Goal: Task Accomplishment & Management: Manage account settings

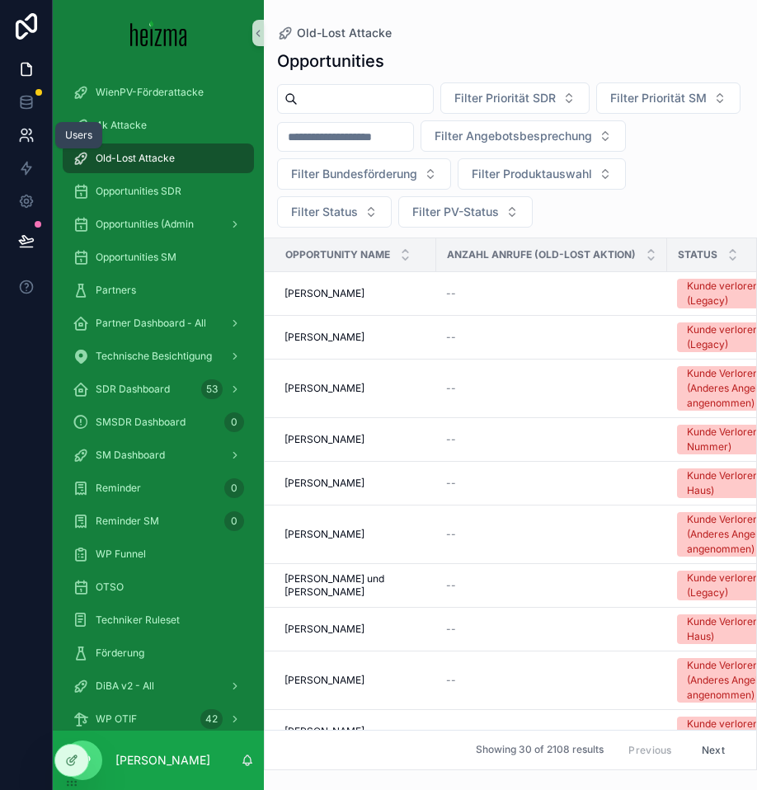
click at [30, 131] on icon at bounding box center [26, 135] width 16 height 16
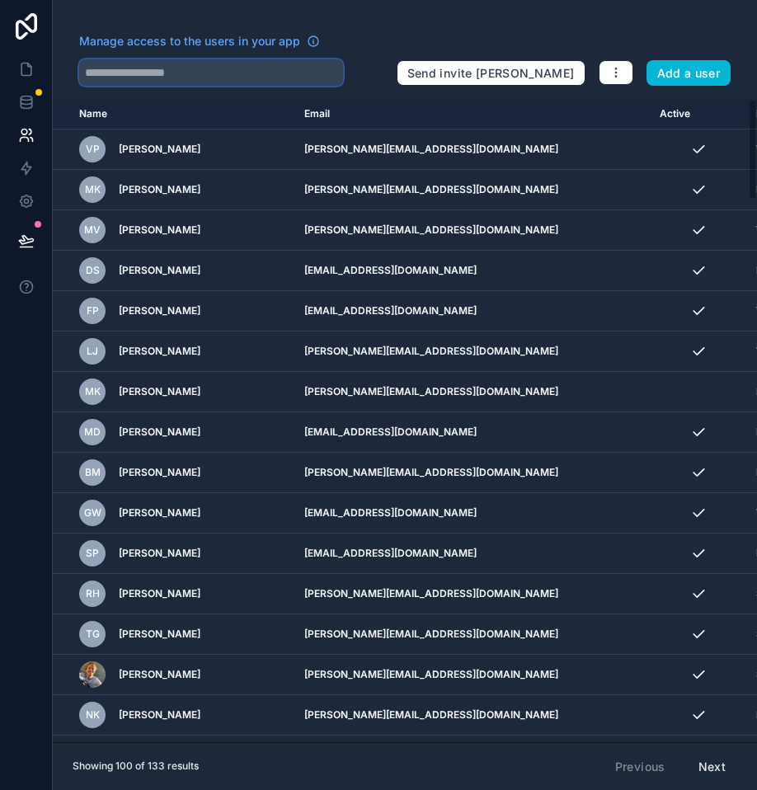
click at [186, 65] on input "text" at bounding box center [211, 72] width 264 height 26
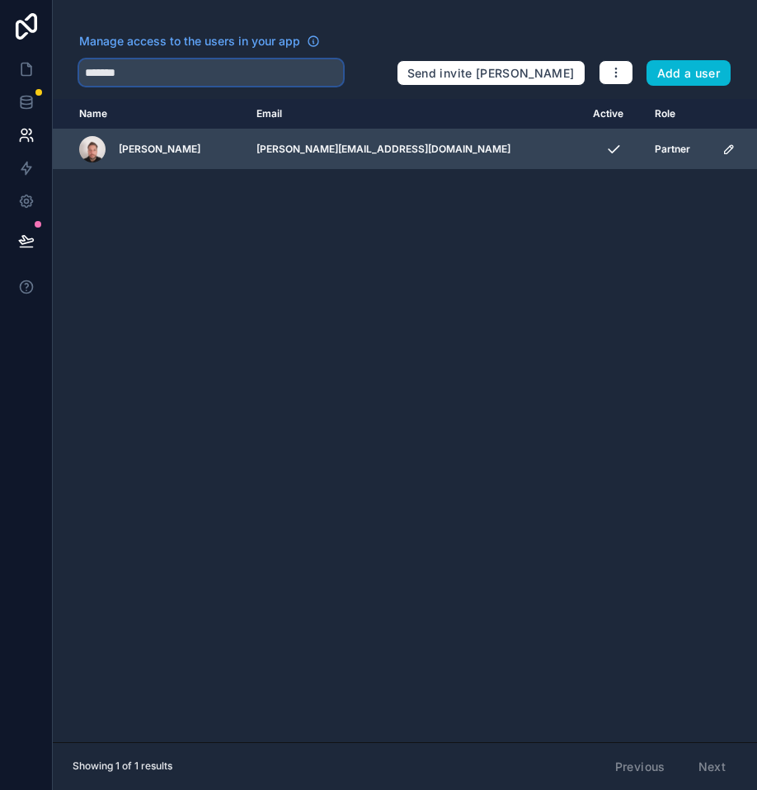
type input "*******"
click at [725, 150] on icon "scrollable content" at bounding box center [729, 149] width 8 height 8
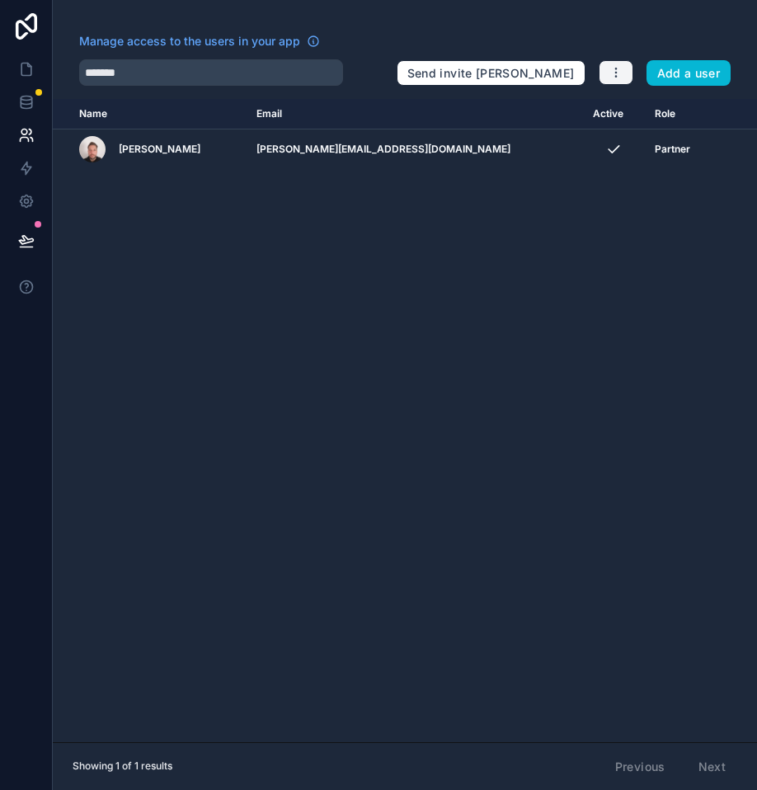
click at [622, 79] on button "button" at bounding box center [616, 72] width 35 height 25
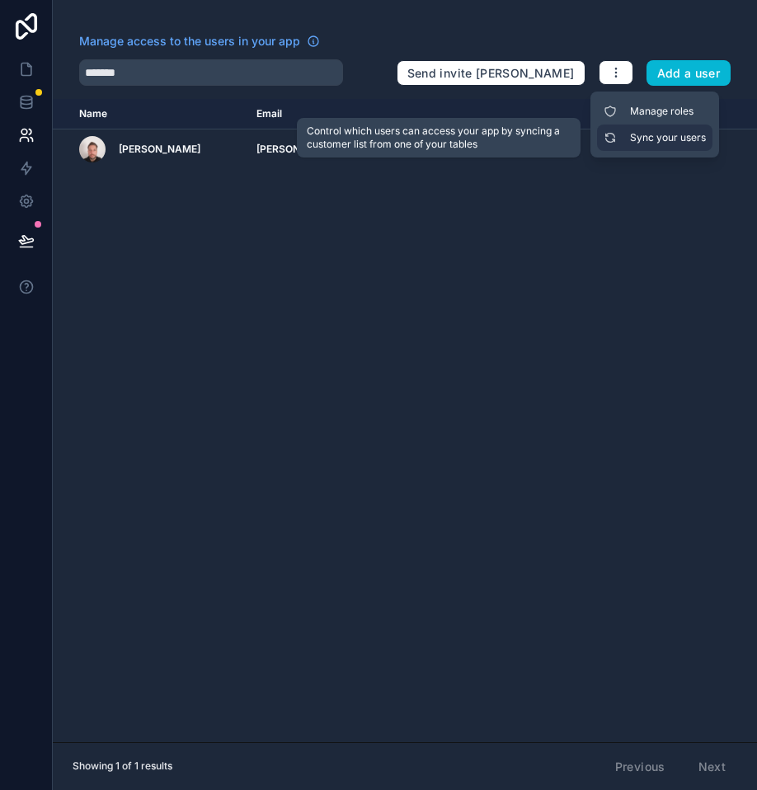
click at [622, 133] on link "Sync your users" at bounding box center [654, 138] width 115 height 26
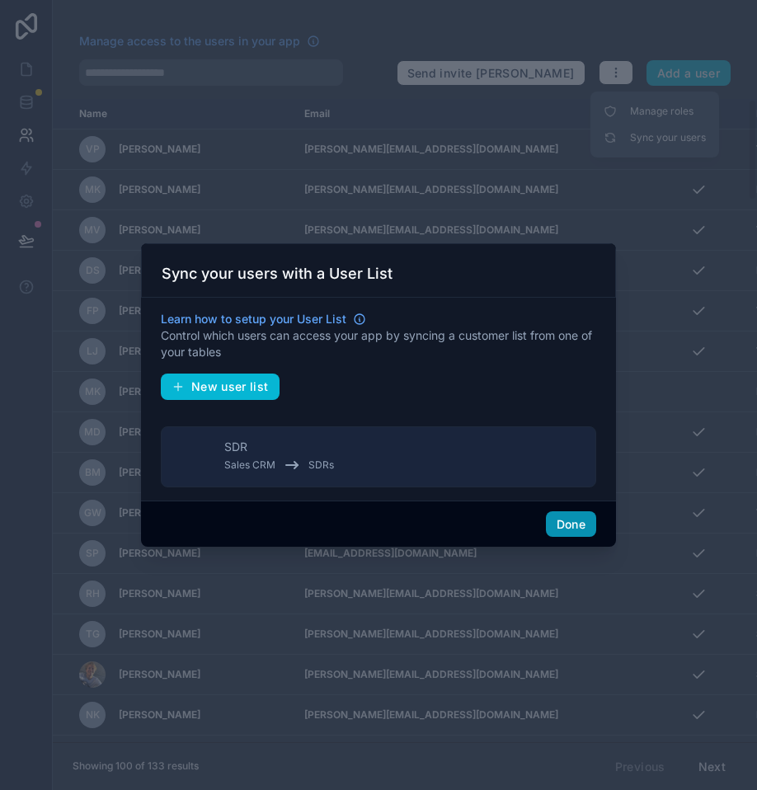
click at [573, 534] on button "Done" at bounding box center [571, 524] width 50 height 26
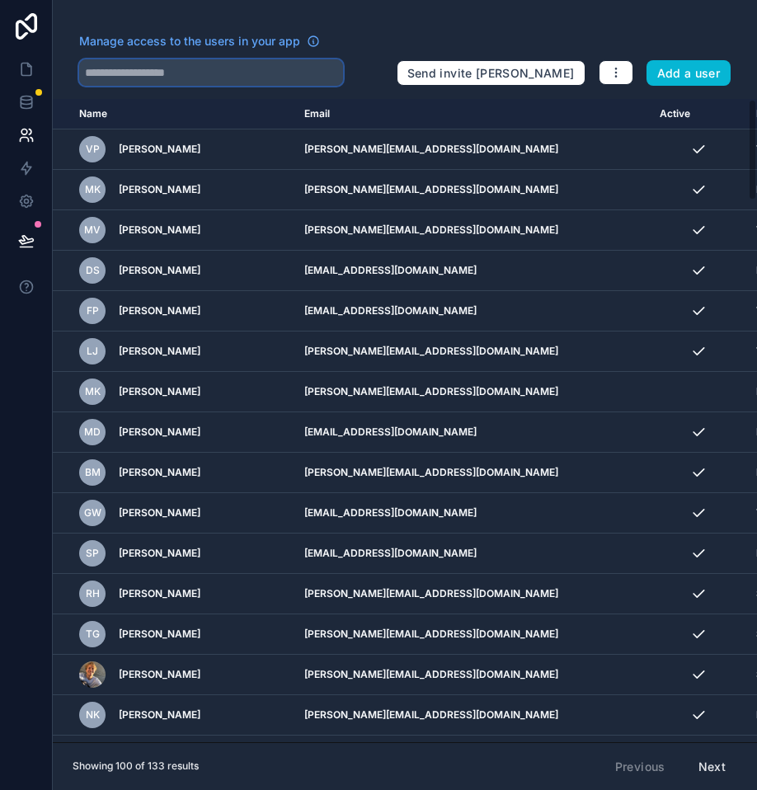
click at [221, 71] on input "text" at bounding box center [211, 72] width 264 height 26
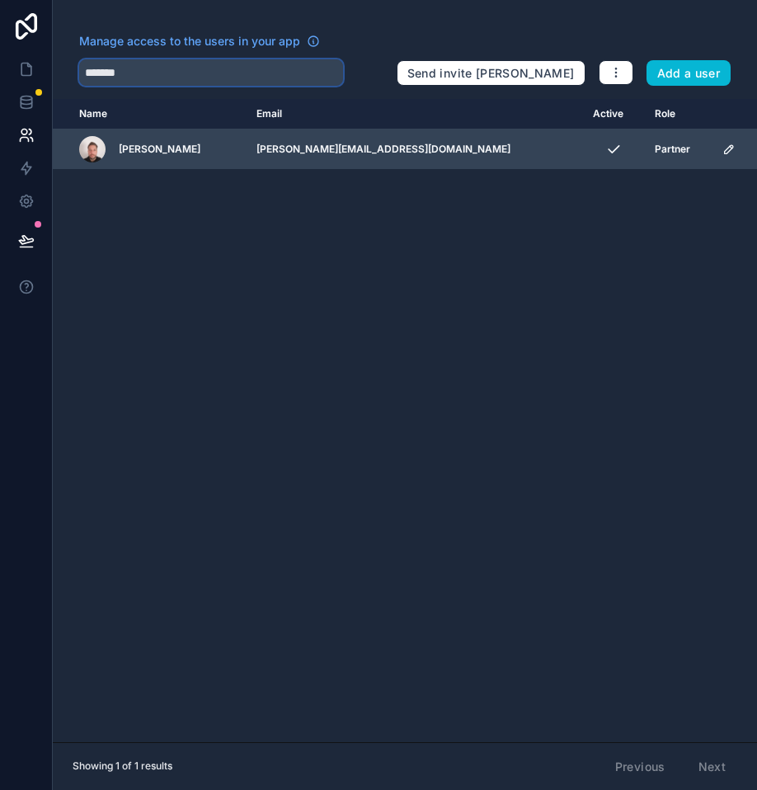
type input "*******"
click at [723, 148] on icon "scrollable content" at bounding box center [729, 149] width 13 height 13
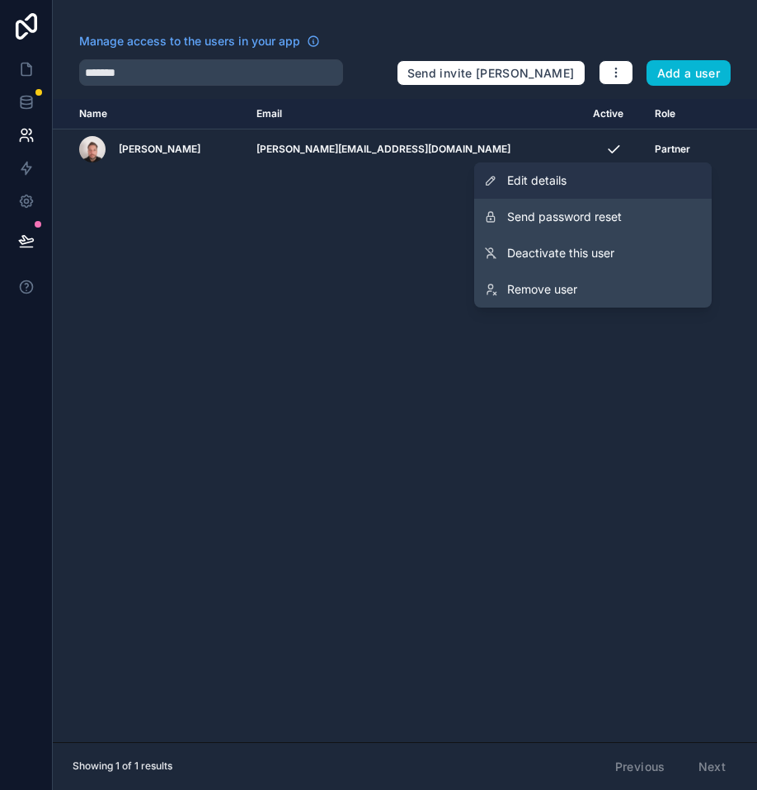
click at [544, 181] on span "Edit details" at bounding box center [536, 180] width 59 height 16
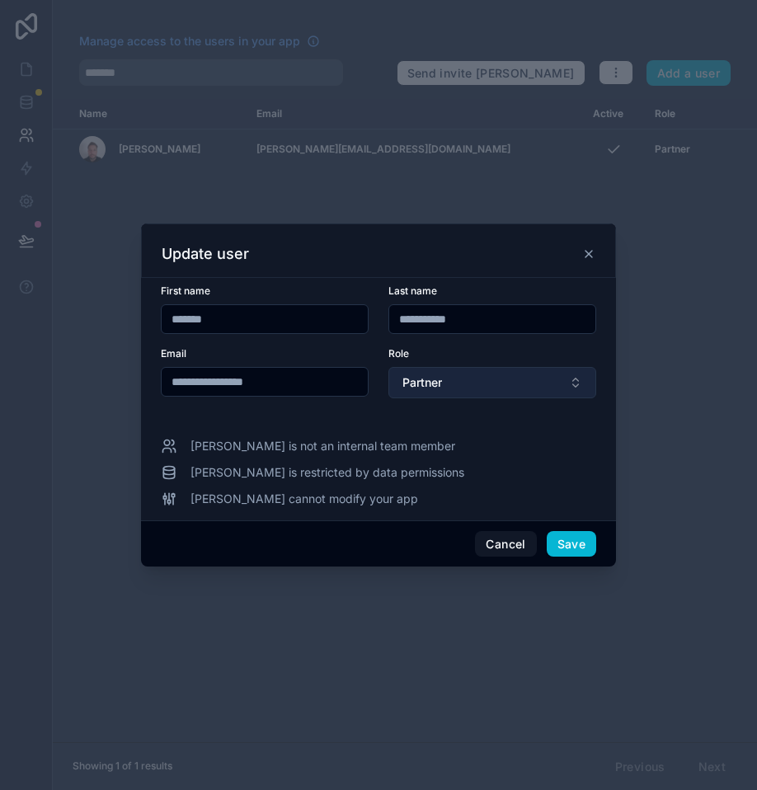
click at [445, 381] on button "Partner" at bounding box center [493, 382] width 208 height 31
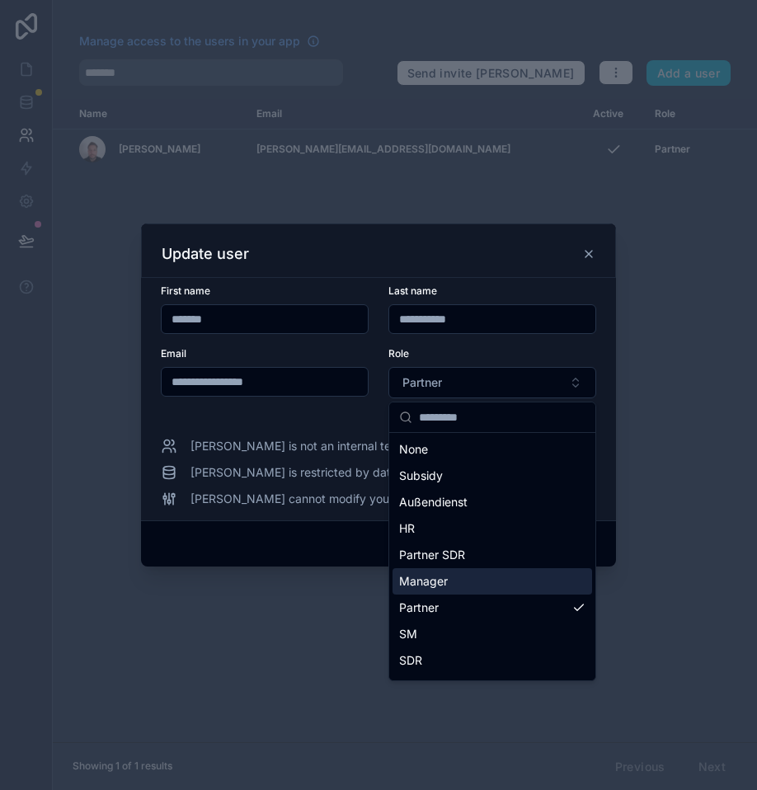
click at [459, 577] on div "Manager" at bounding box center [493, 581] width 200 height 26
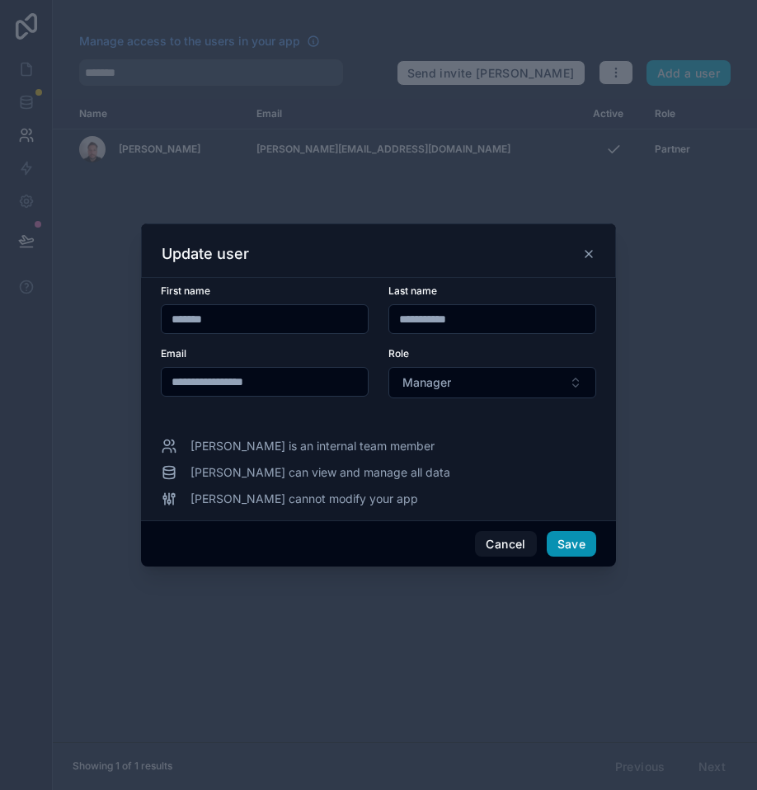
click at [580, 552] on button "Save" at bounding box center [571, 544] width 49 height 26
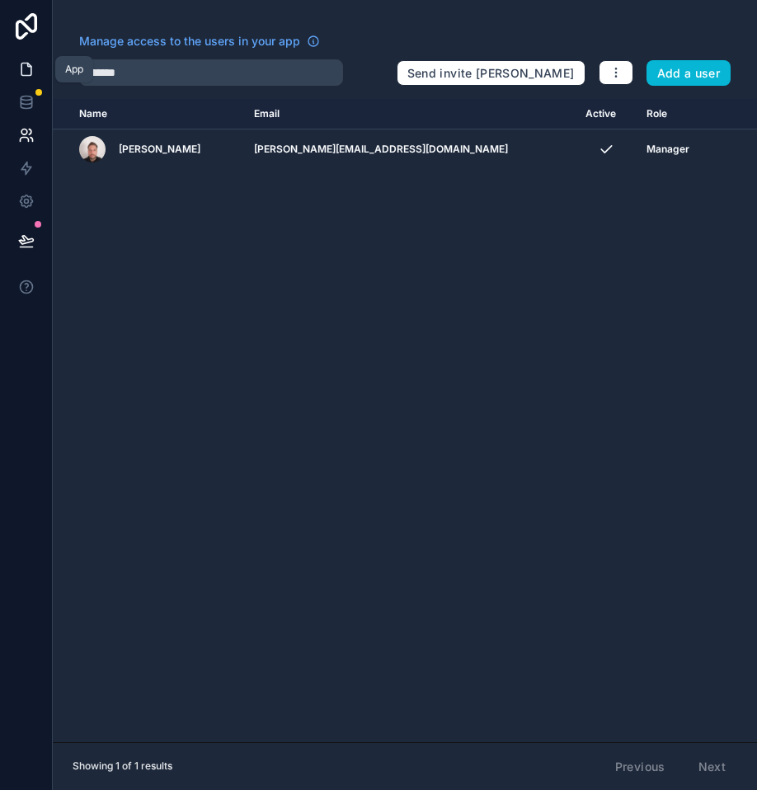
click at [37, 81] on link at bounding box center [26, 69] width 52 height 33
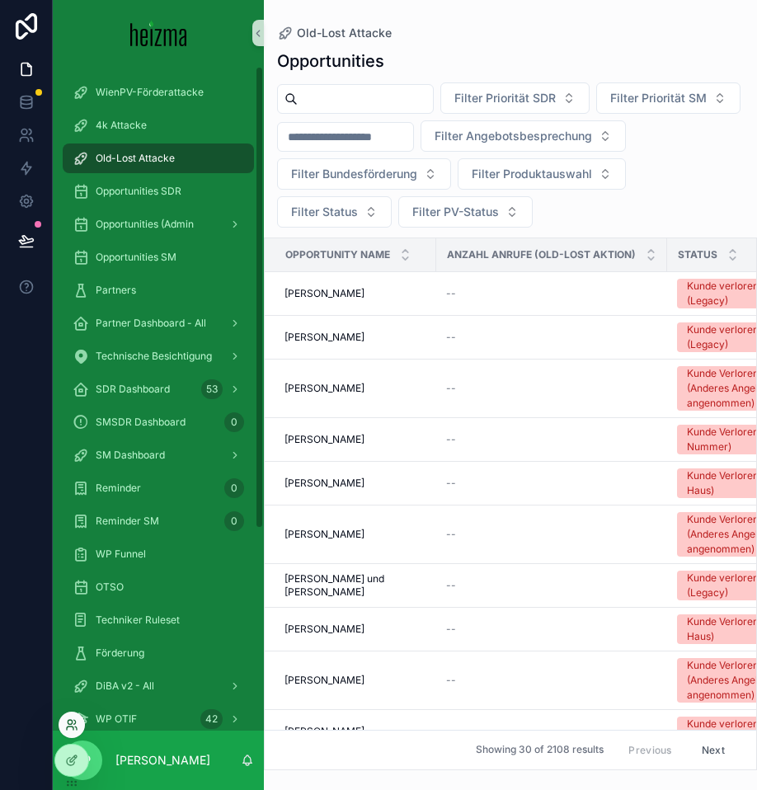
click at [77, 722] on icon at bounding box center [71, 725] width 13 height 13
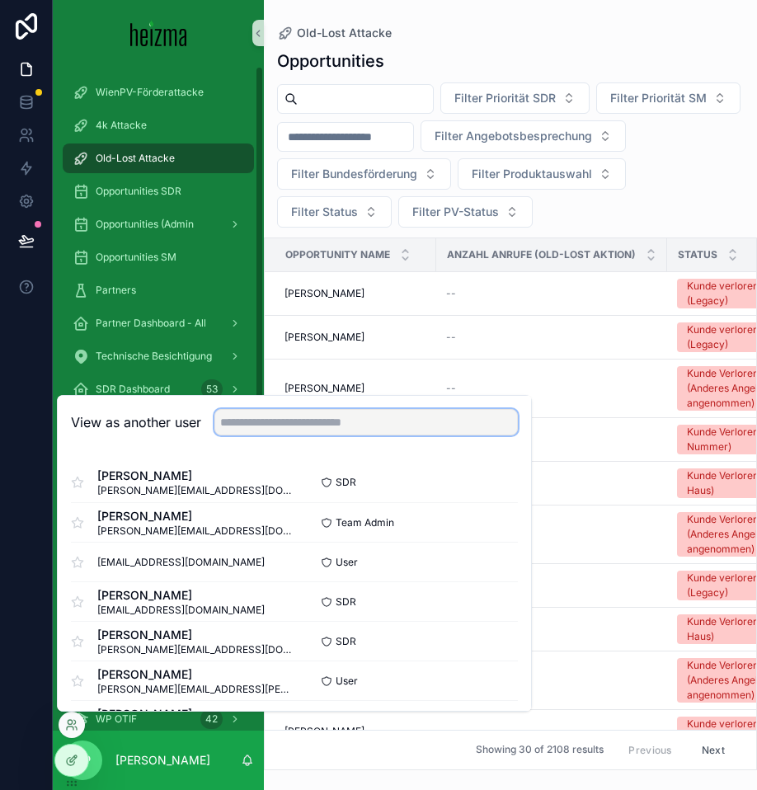
click at [294, 415] on input "text" at bounding box center [366, 422] width 304 height 26
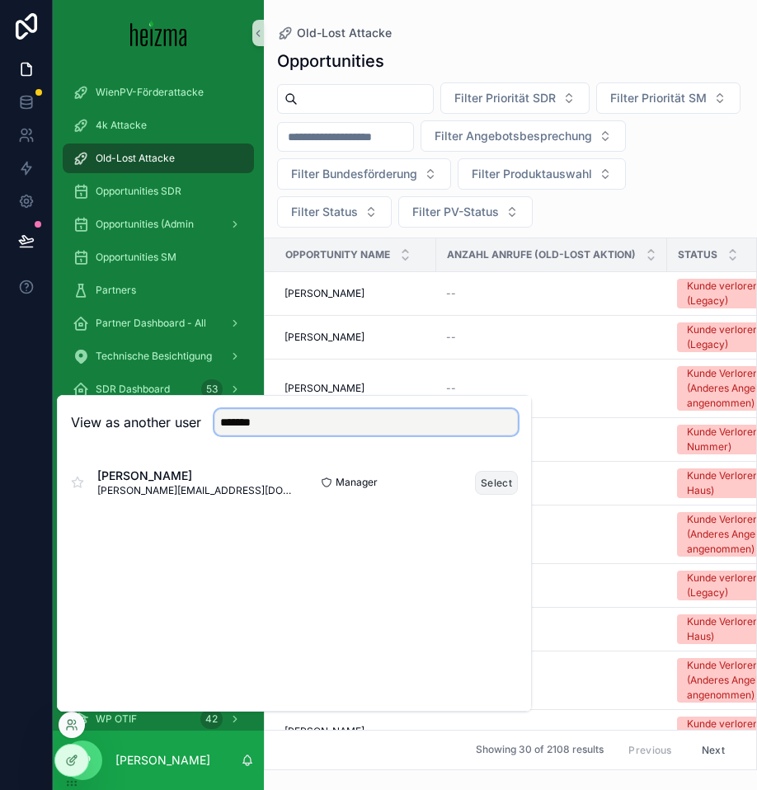
type input "*******"
click at [503, 482] on button "Select" at bounding box center [496, 483] width 43 height 24
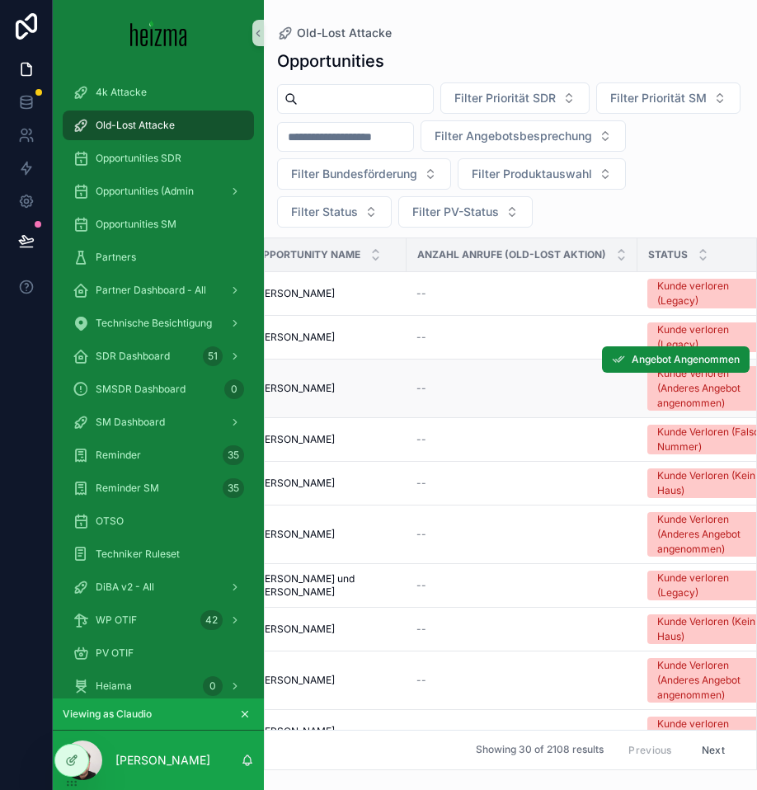
scroll to position [0, 28]
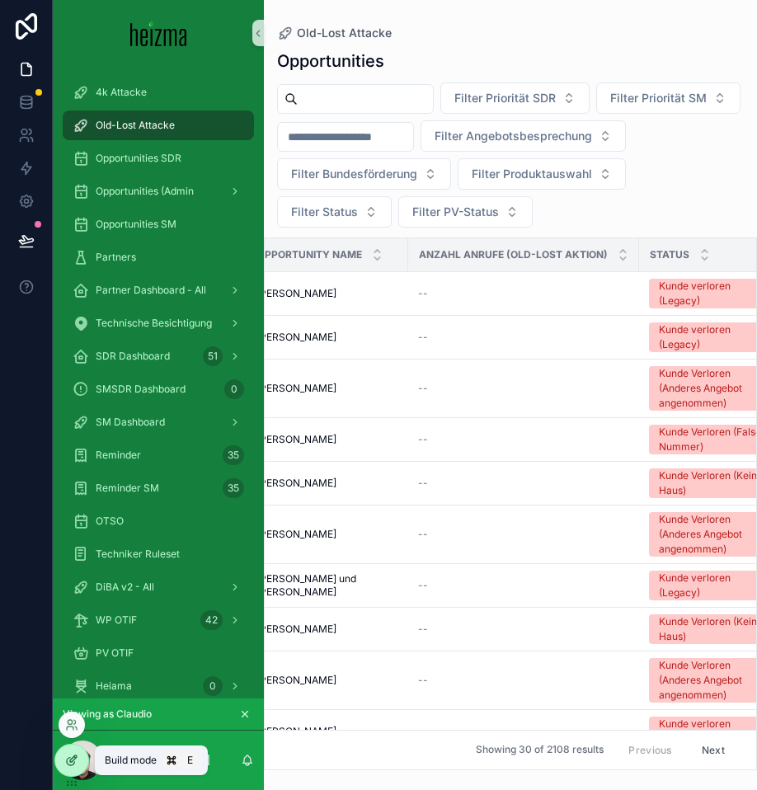
click at [69, 761] on icon at bounding box center [71, 760] width 13 height 13
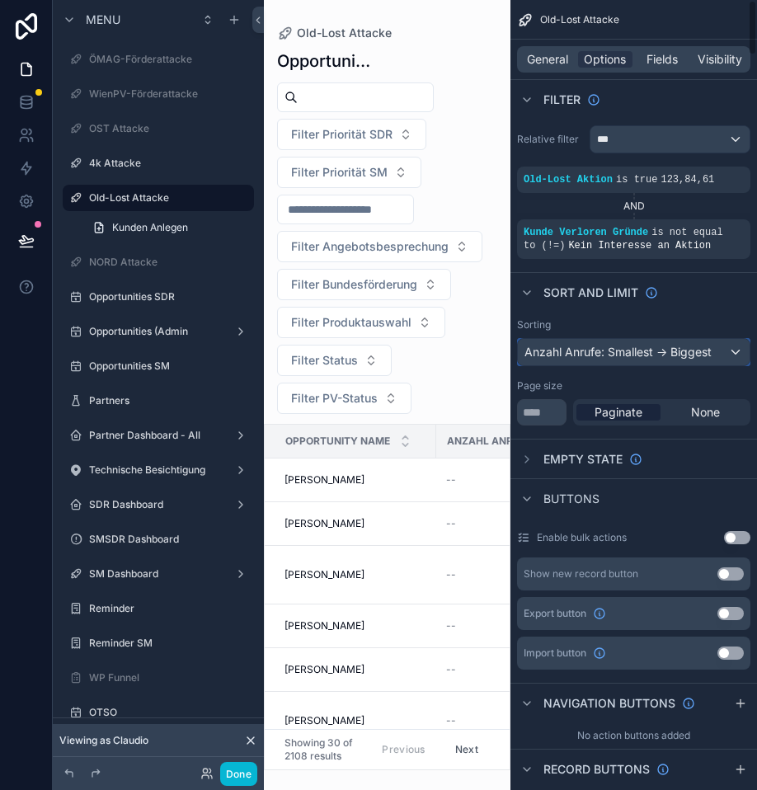
click at [667, 354] on div "Anzahl Anrufe: Smallest -> Biggest" at bounding box center [634, 352] width 232 height 26
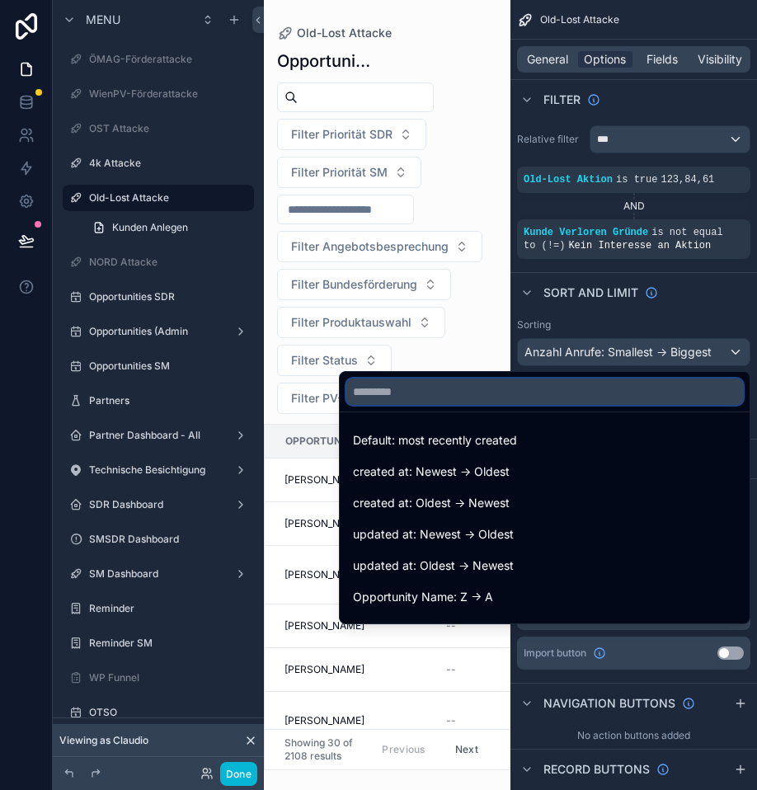
click at [579, 386] on input "text" at bounding box center [544, 392] width 397 height 26
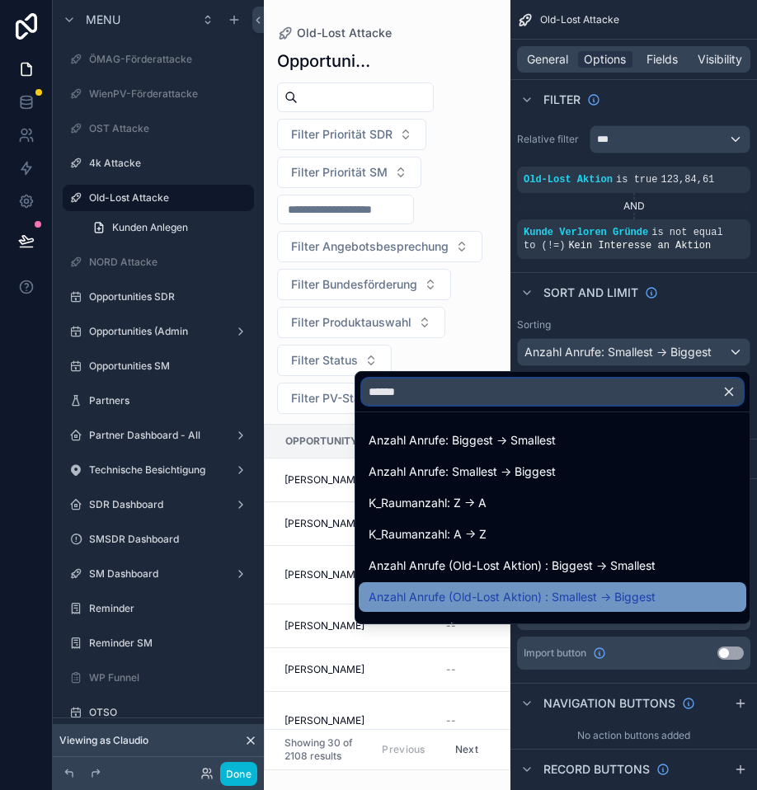
type input "******"
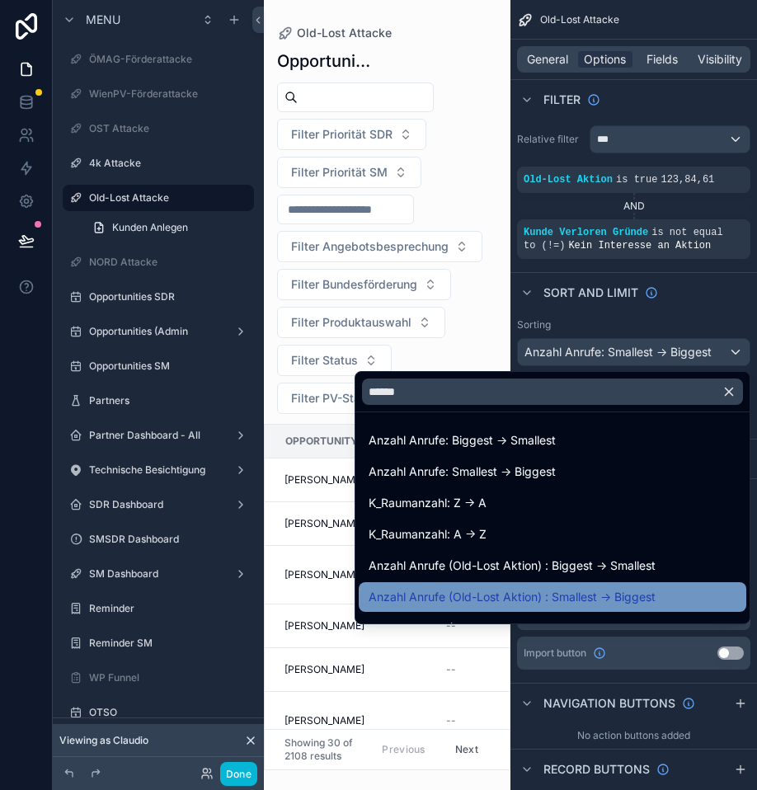
click at [601, 593] on span "Anzahl Anrufe (Old-Lost Aktion) : Smallest -> Biggest" at bounding box center [512, 597] width 287 height 20
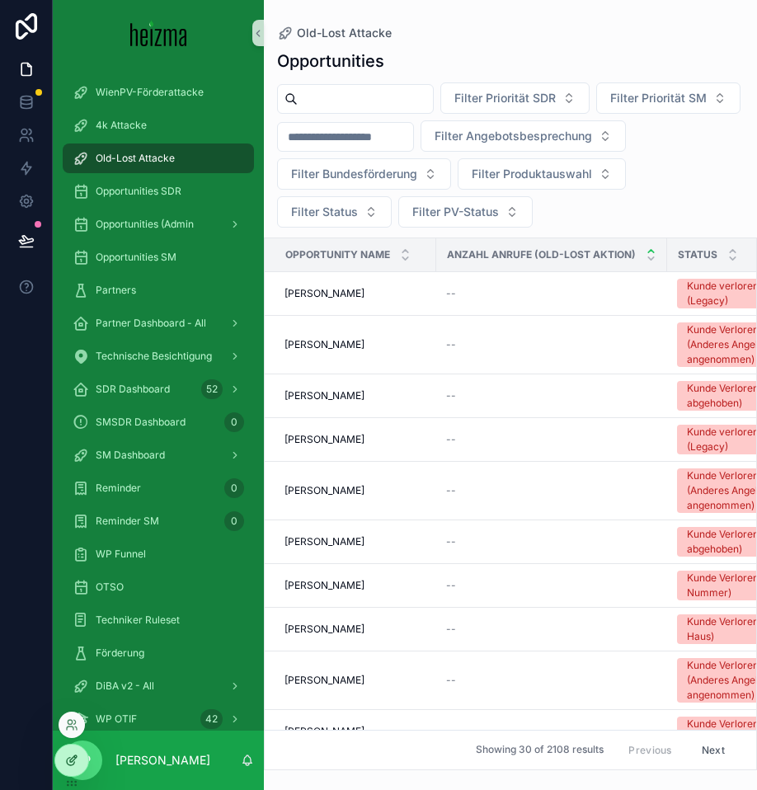
click at [71, 761] on icon at bounding box center [71, 760] width 13 height 13
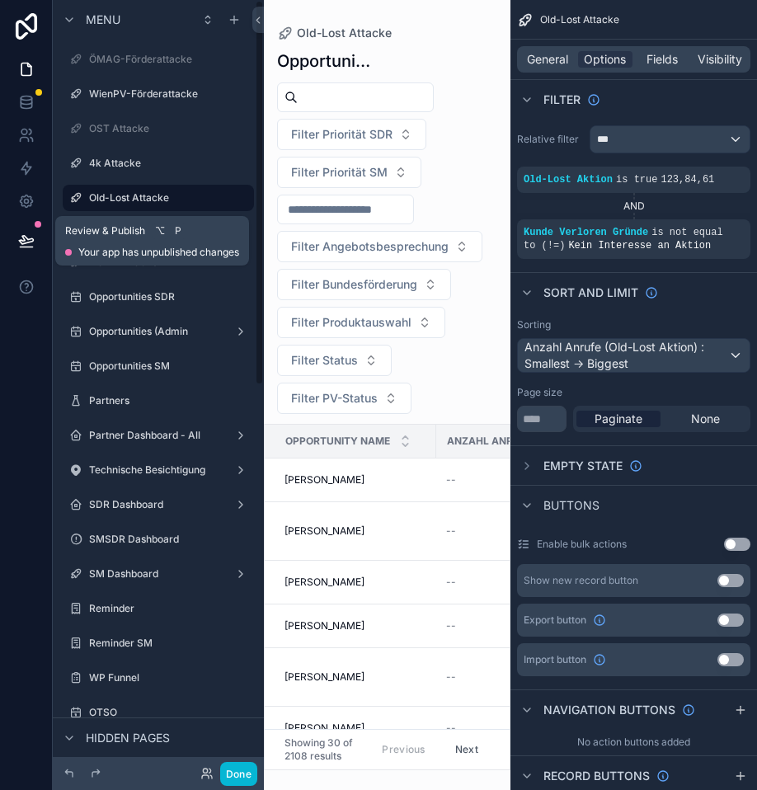
click at [39, 232] on button at bounding box center [26, 241] width 36 height 46
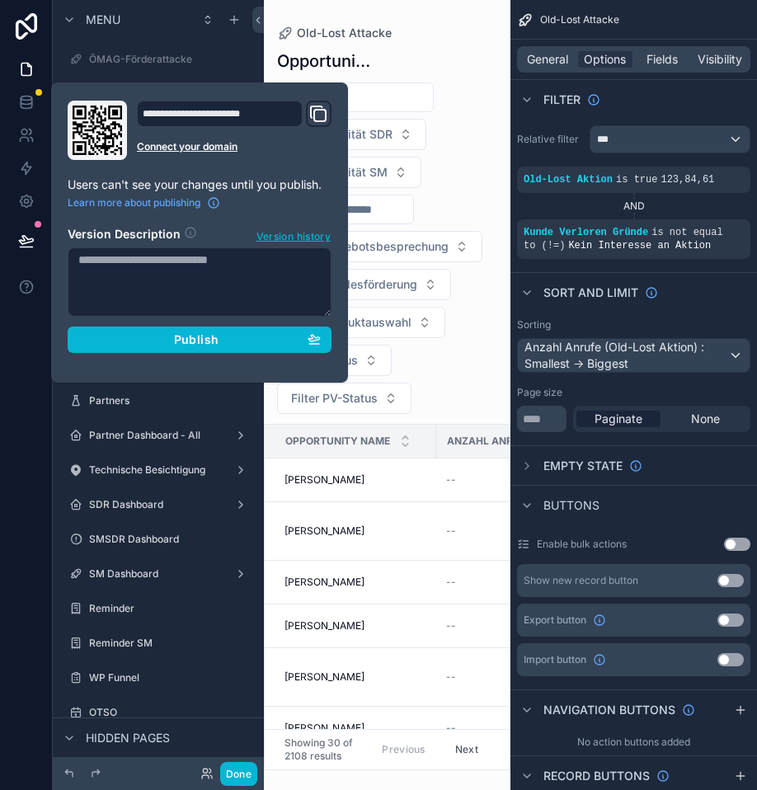
click at [139, 255] on textarea at bounding box center [200, 281] width 264 height 69
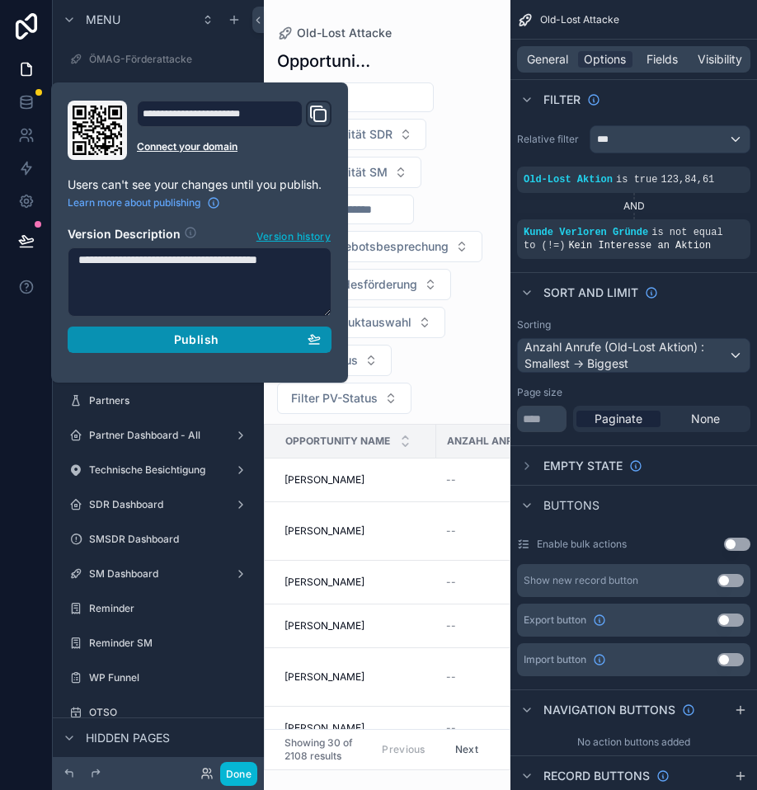
type textarea "**********"
click at [148, 344] on div "Publish" at bounding box center [199, 339] width 243 height 15
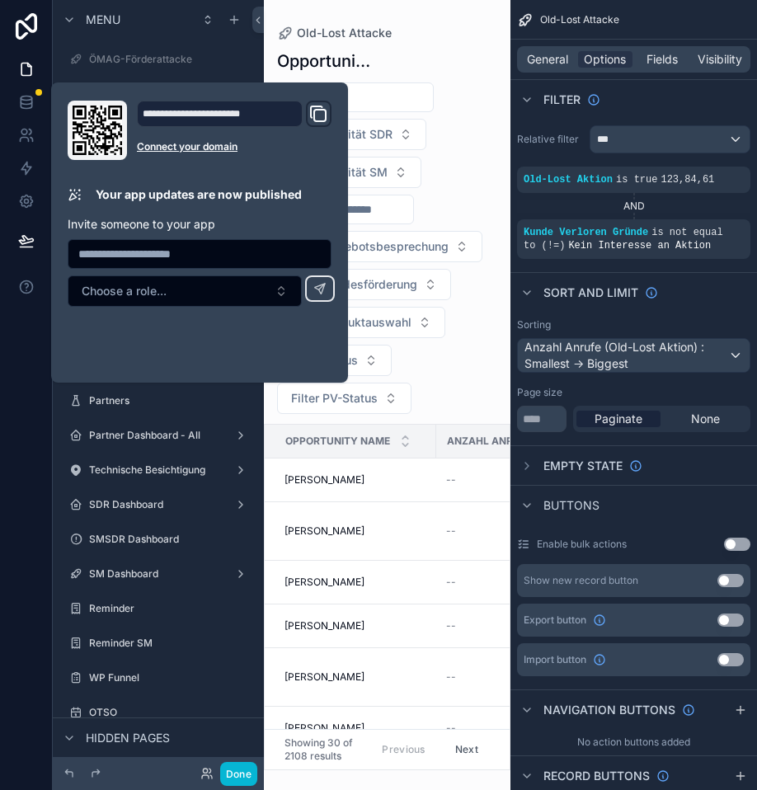
click at [362, 488] on div "scrollable content" at bounding box center [387, 395] width 247 height 790
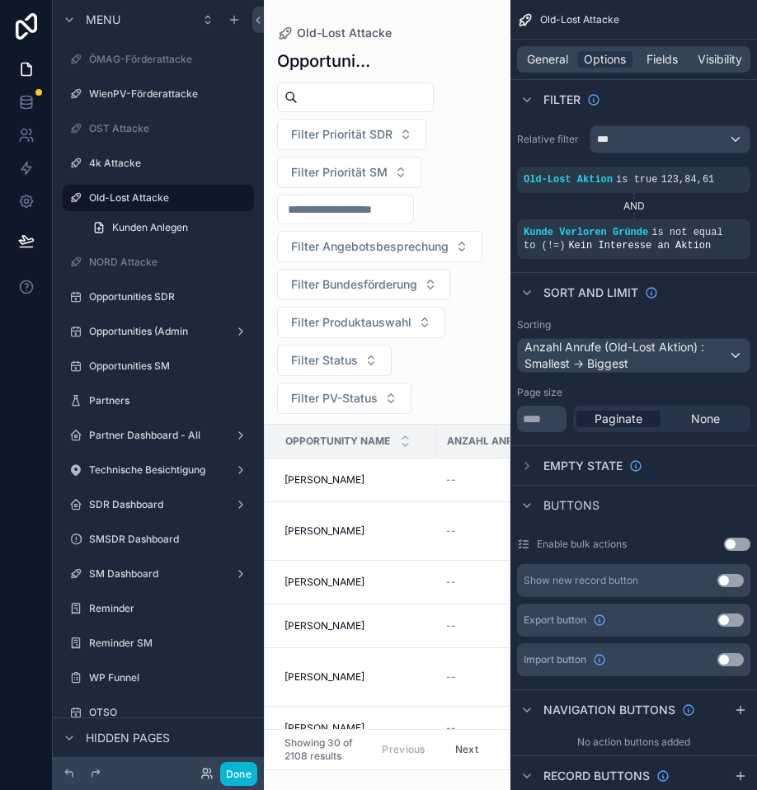
click at [328, 483] on span "[PERSON_NAME]" at bounding box center [325, 480] width 80 height 13
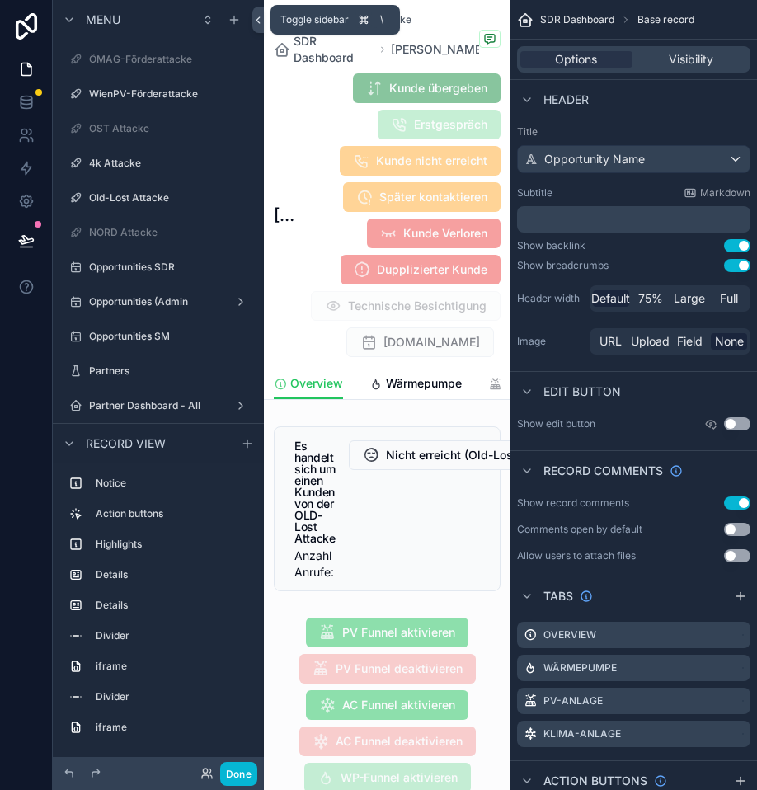
click at [259, 29] on button at bounding box center [258, 20] width 12 height 26
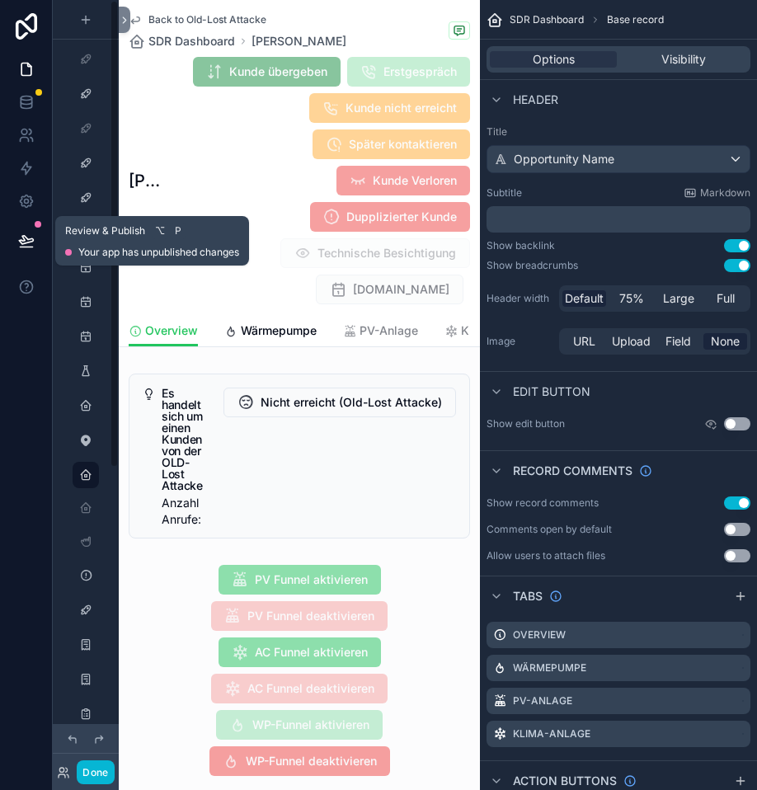
click at [31, 245] on icon at bounding box center [26, 241] width 16 height 16
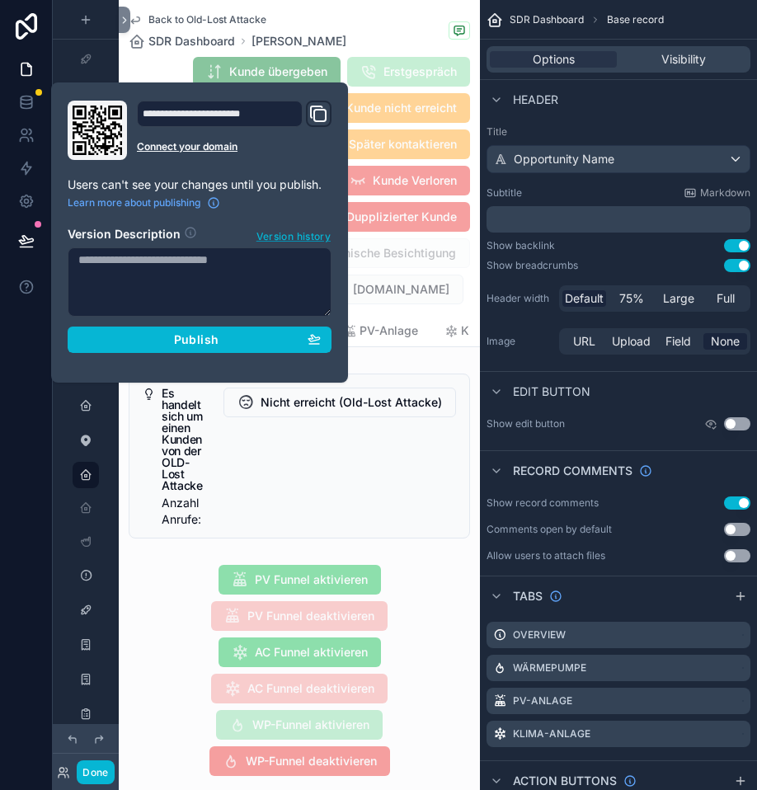
click at [309, 238] on span "Version history" at bounding box center [294, 235] width 74 height 16
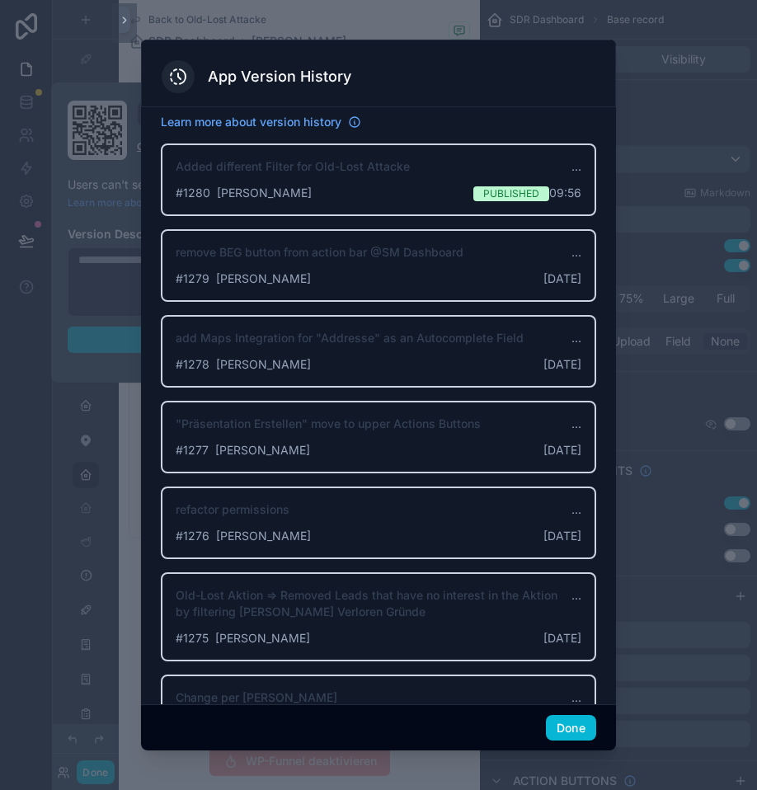
click at [639, 156] on div at bounding box center [378, 395] width 757 height 790
click at [623, 233] on div at bounding box center [378, 395] width 757 height 790
click at [573, 731] on button "Done" at bounding box center [571, 728] width 50 height 26
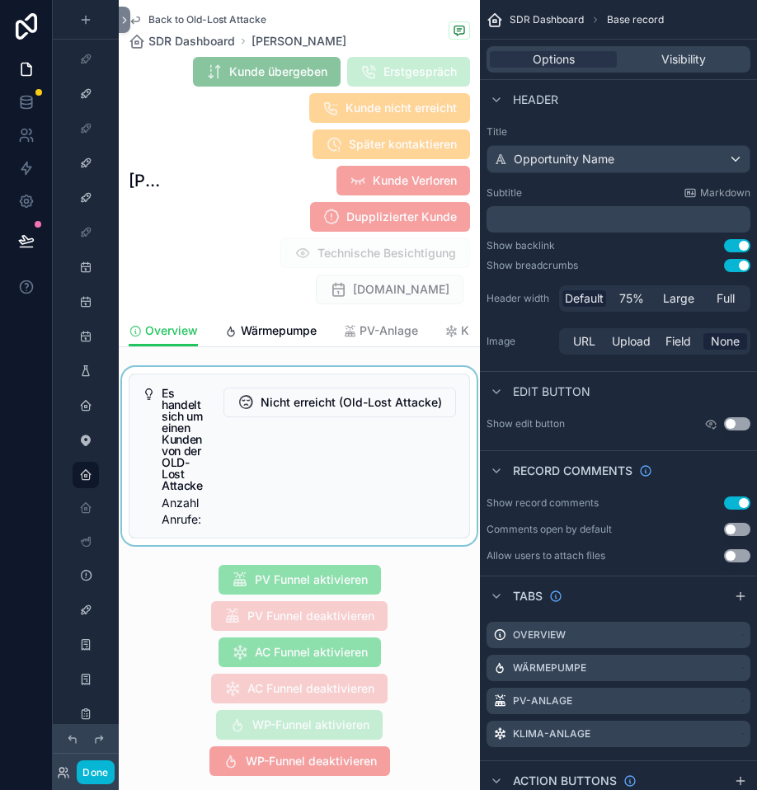
click at [356, 367] on div "scrollable content" at bounding box center [299, 456] width 361 height 178
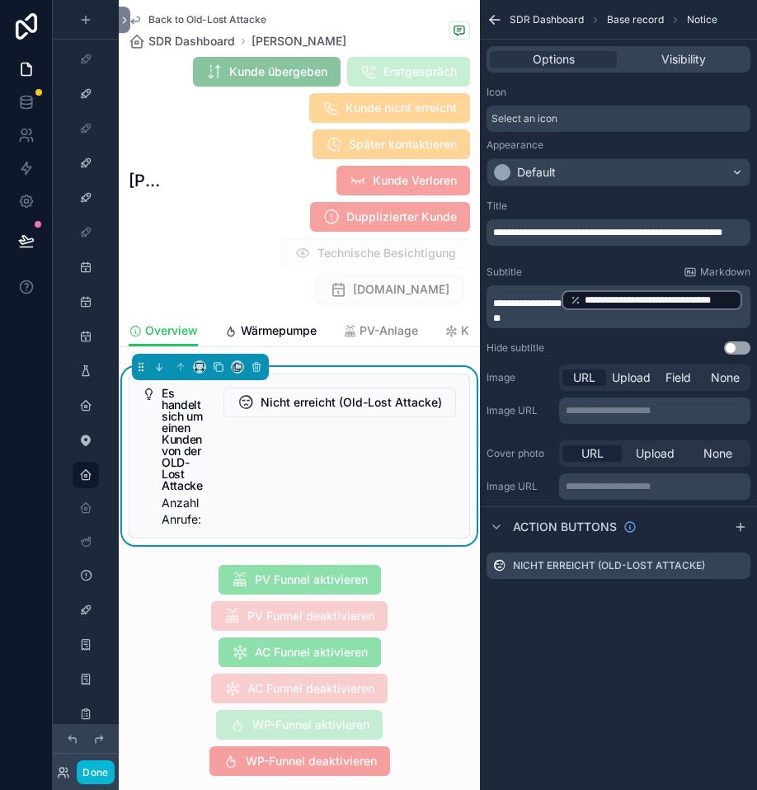
click at [139, 18] on icon "scrollable content" at bounding box center [135, 20] width 8 height 7
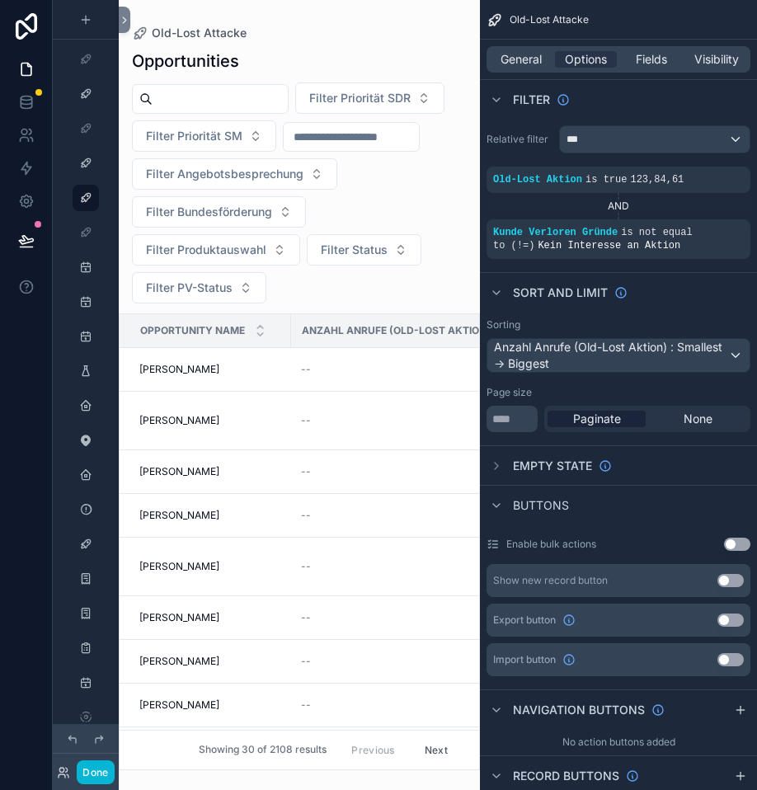
click at [350, 335] on span "Anzahl Anrufe (Old-Lost Aktion)" at bounding box center [396, 330] width 189 height 13
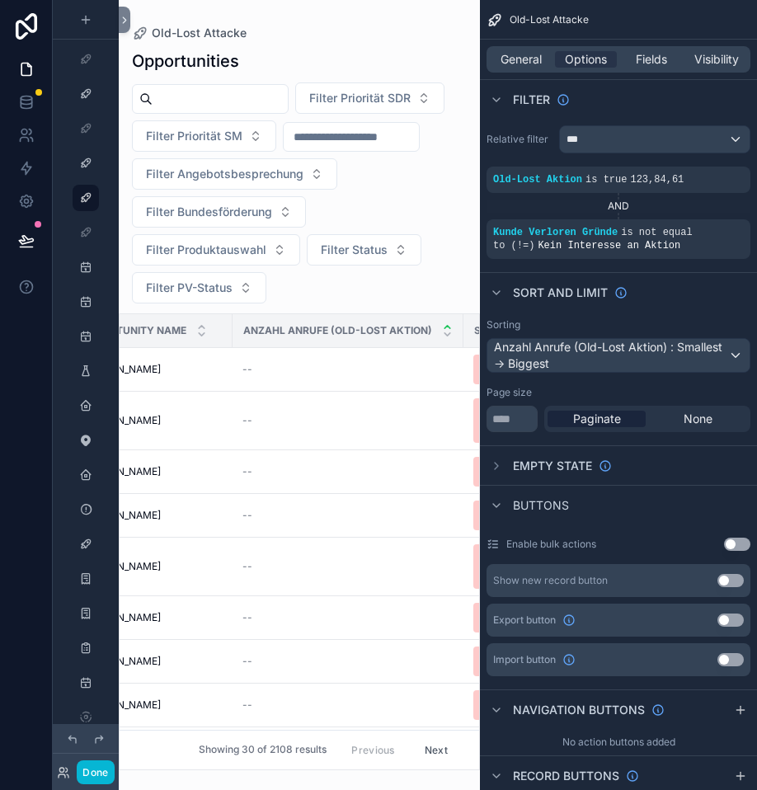
scroll to position [0, 82]
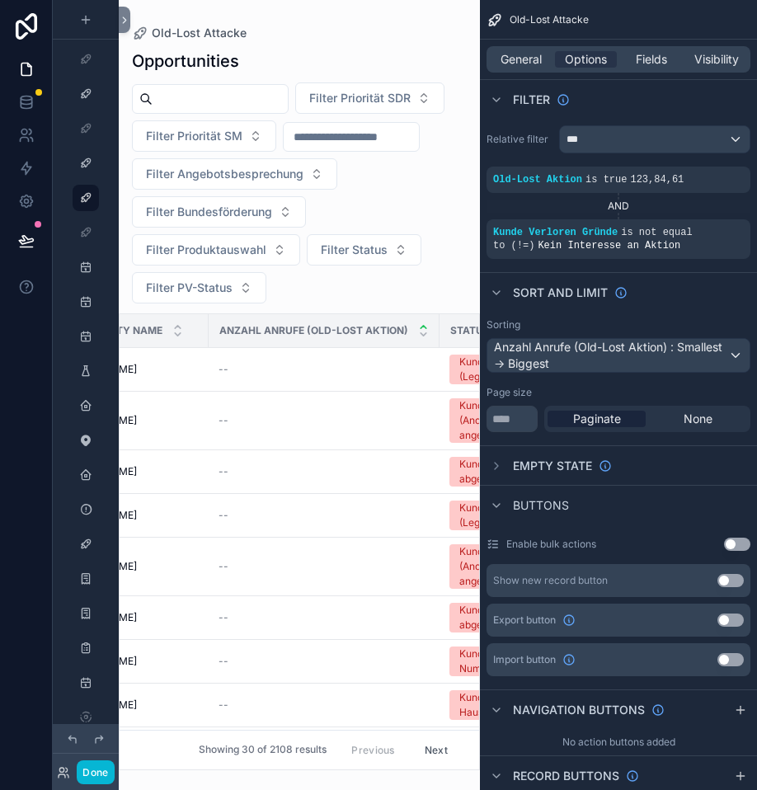
click at [431, 328] on div "Anzahl Anrufe (Old-Lost Aktion)" at bounding box center [324, 330] width 229 height 31
click at [420, 336] on icon "scrollable content" at bounding box center [423, 334] width 11 height 11
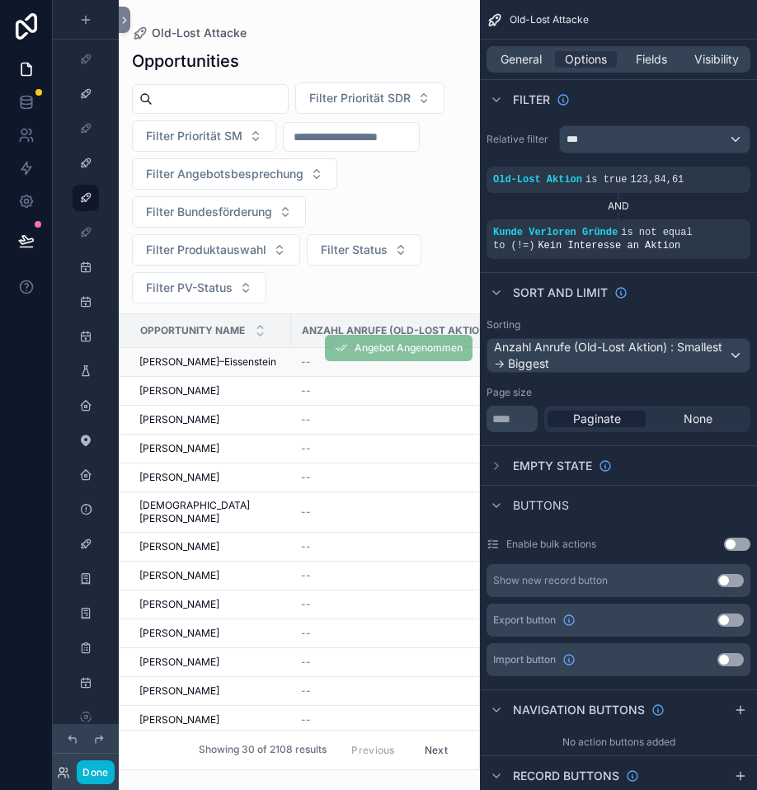
click at [193, 365] on span "Elisabeth Eissner–Eissenstein" at bounding box center [207, 362] width 137 height 13
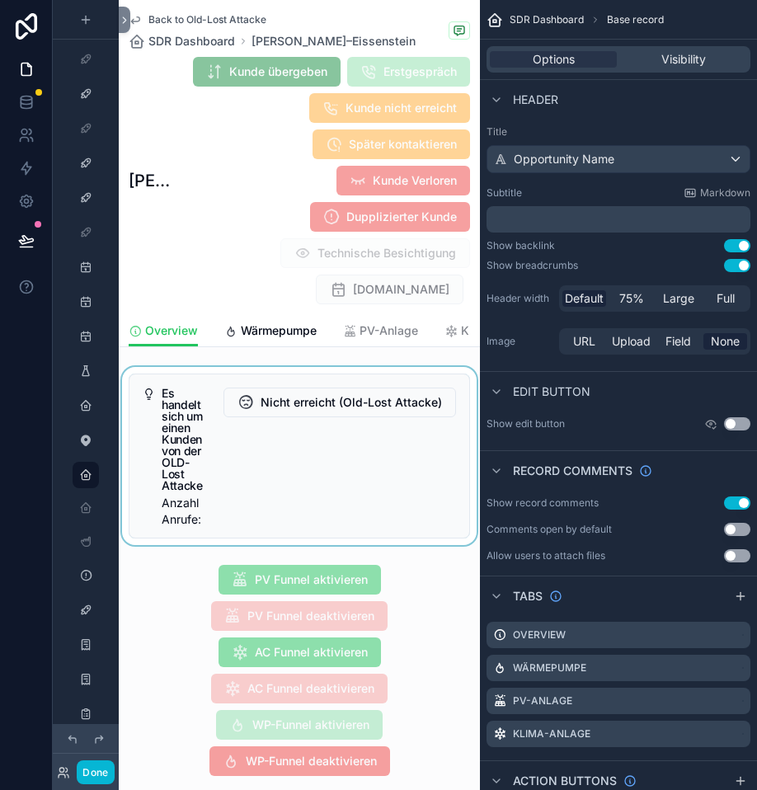
click at [318, 439] on div "scrollable content" at bounding box center [299, 456] width 361 height 178
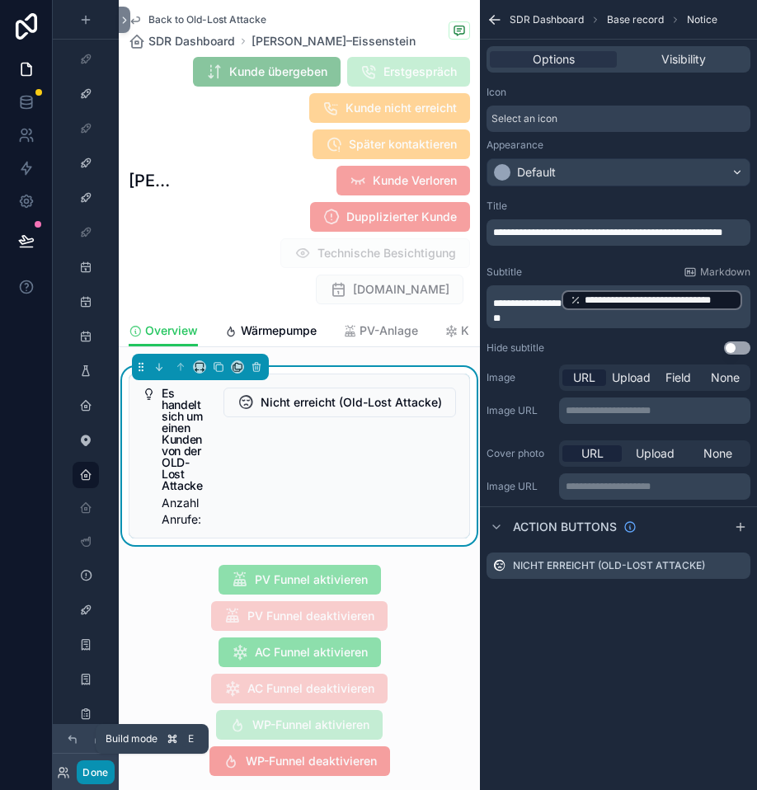
click at [95, 777] on button "Done" at bounding box center [95, 773] width 37 height 24
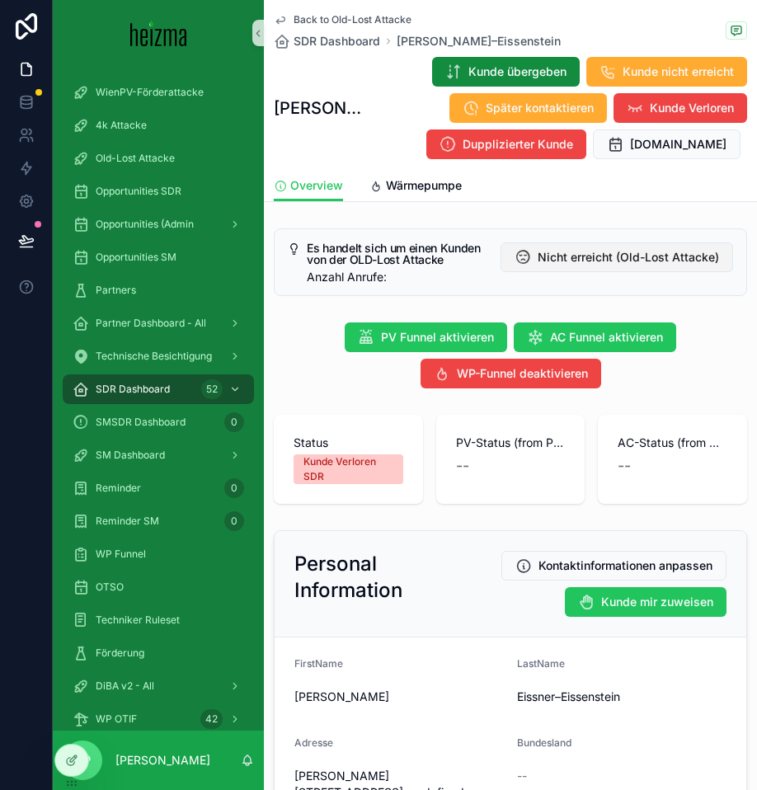
click at [639, 252] on span "Nicht erreicht (Old-Lost Attacke)" at bounding box center [628, 257] width 181 height 16
click at [309, 103] on h1 "Elisabeth Eissner–Eissenstein" at bounding box center [320, 108] width 92 height 23
copy h1 "Elisabeth"
click at [78, 770] on div at bounding box center [71, 760] width 33 height 31
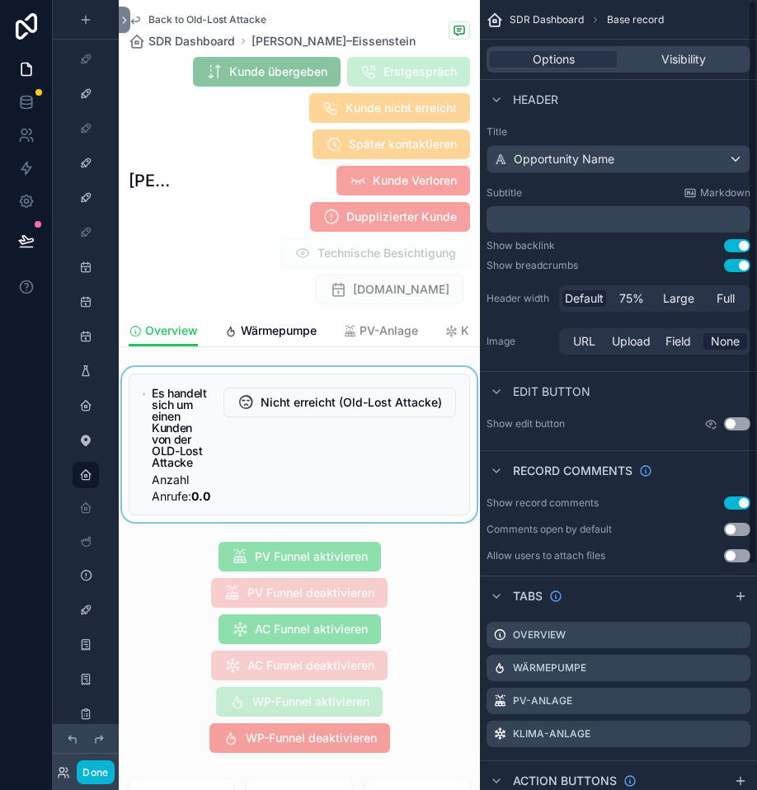
click at [407, 439] on div "scrollable content" at bounding box center [299, 444] width 361 height 155
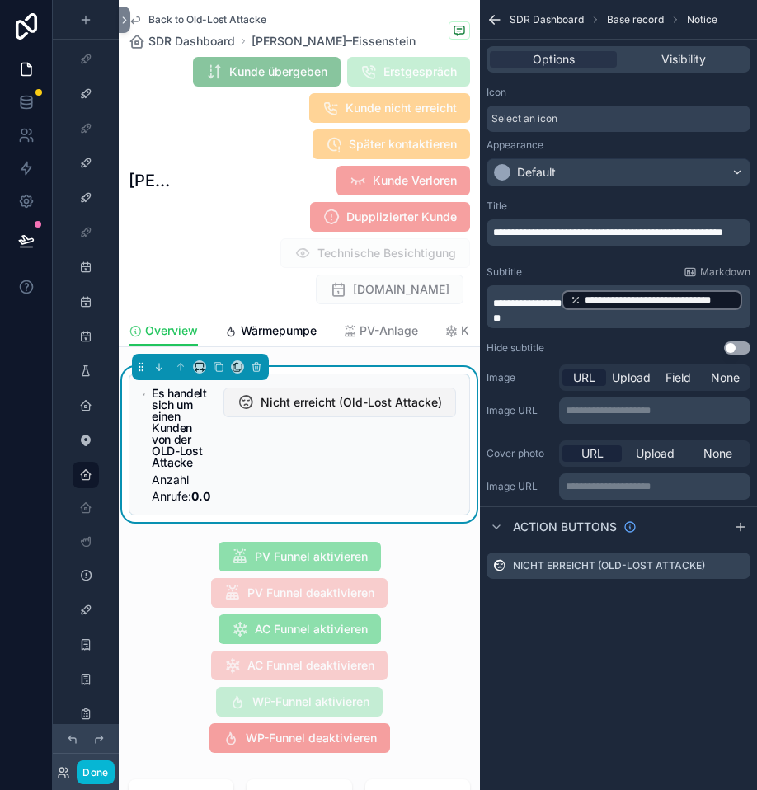
click at [361, 411] on span "Nicht erreicht (Old-Lost Attacke)" at bounding box center [351, 402] width 181 height 16
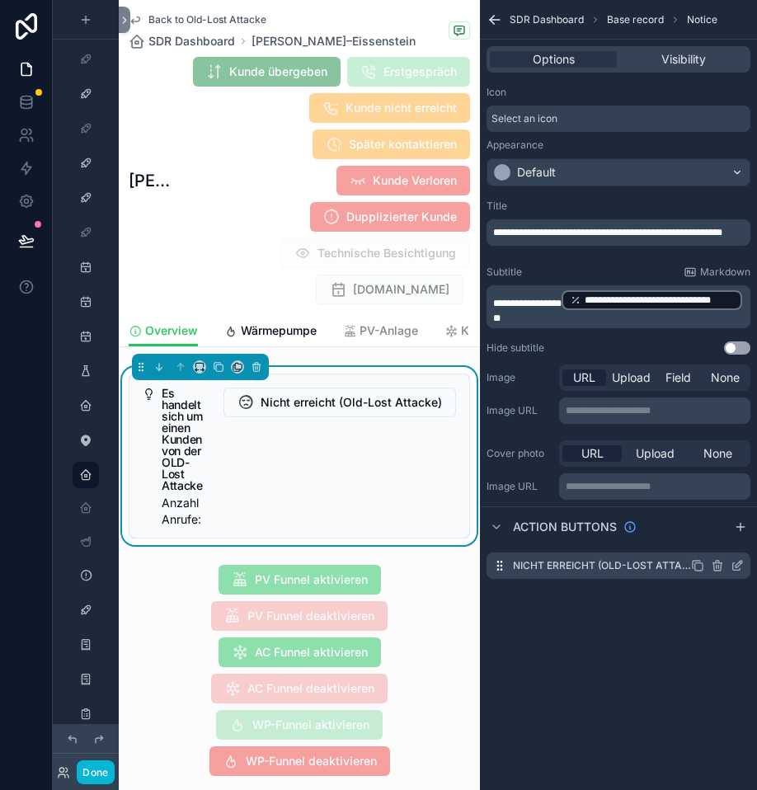
click at [738, 568] on icon "scrollable content" at bounding box center [737, 565] width 13 height 13
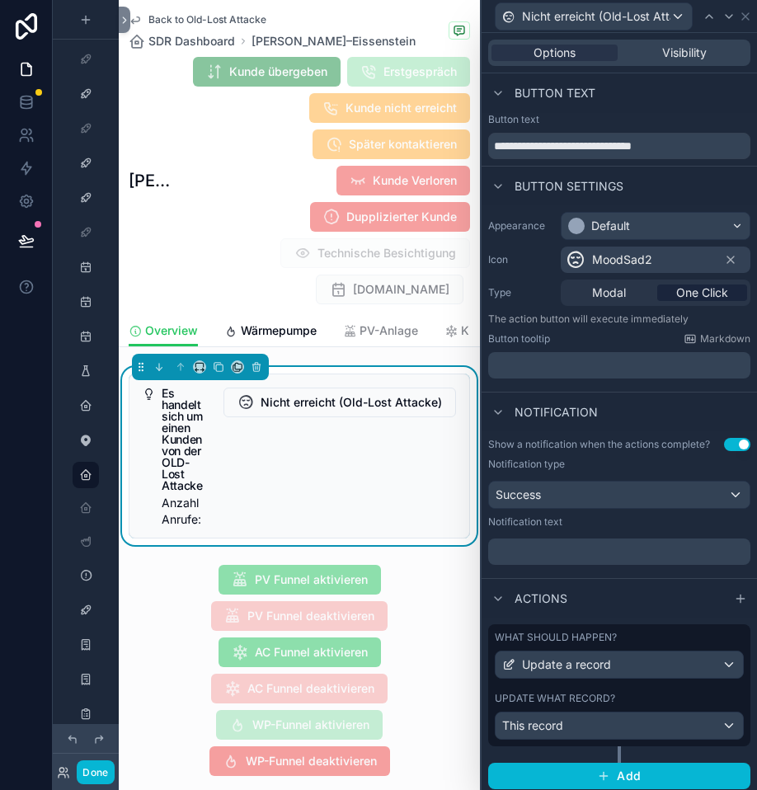
scroll to position [6, 0]
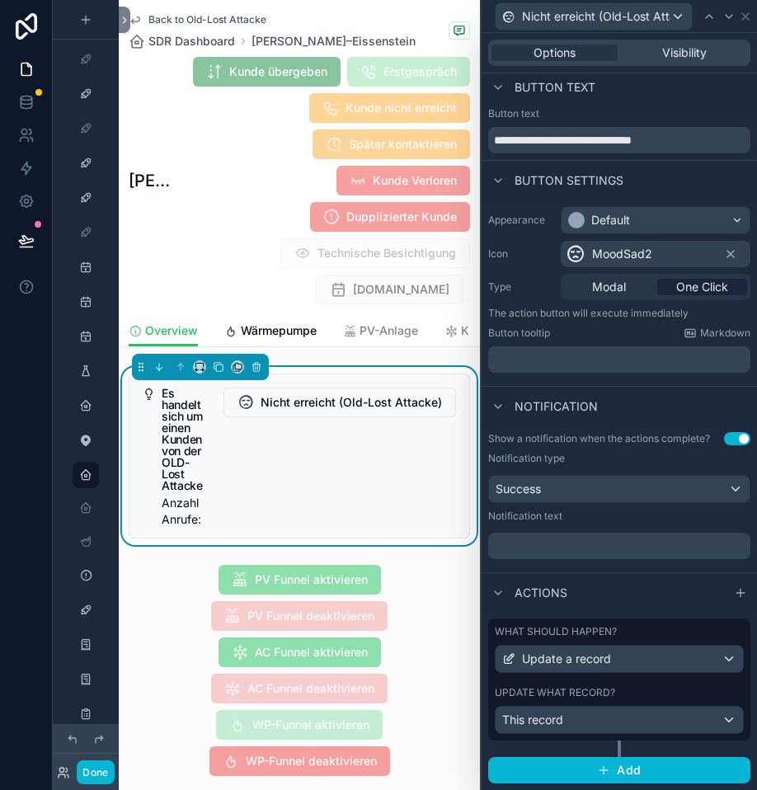
click at [620, 682] on div "What should happen? Update a record Update what record? This record" at bounding box center [619, 680] width 262 height 122
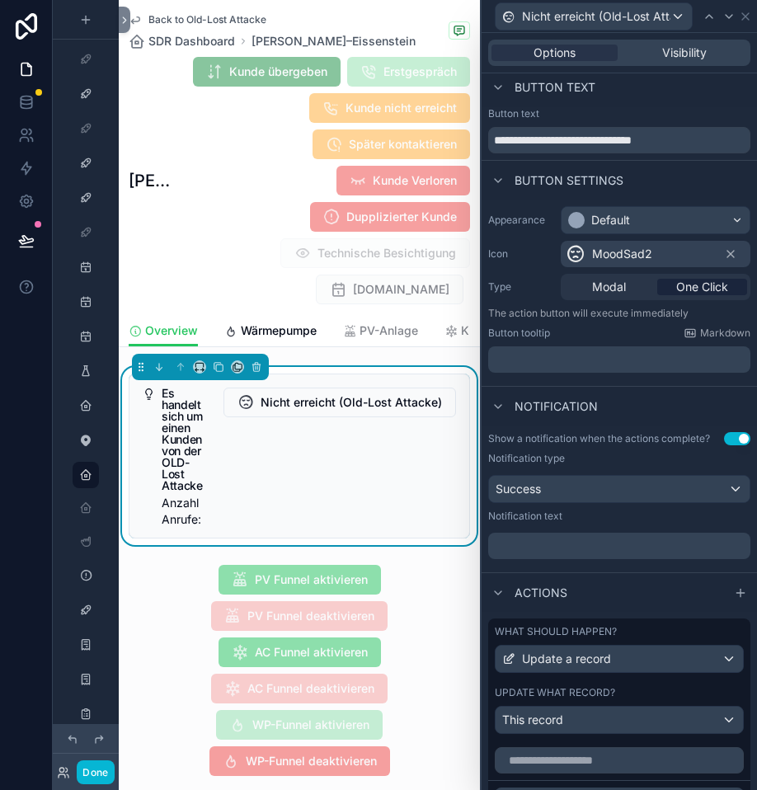
click at [676, 693] on div "Update what record?" at bounding box center [619, 692] width 249 height 13
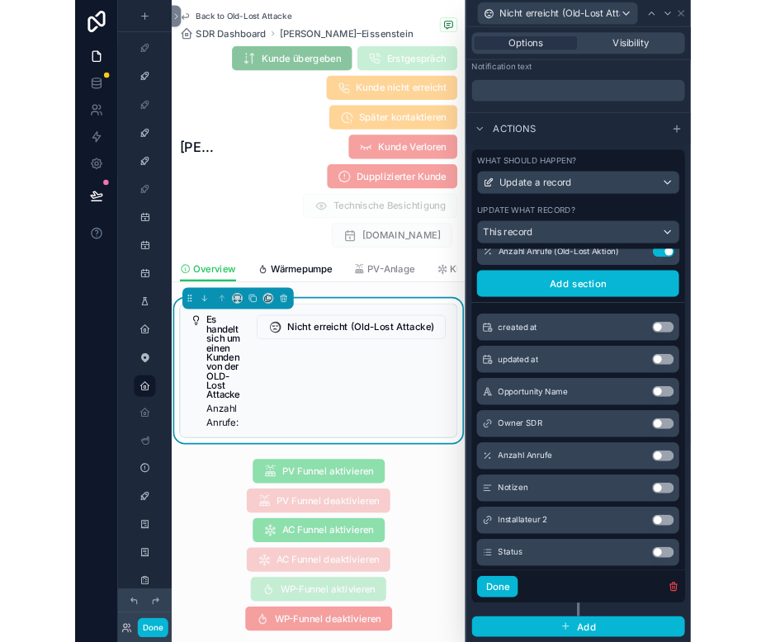
scroll to position [0, 0]
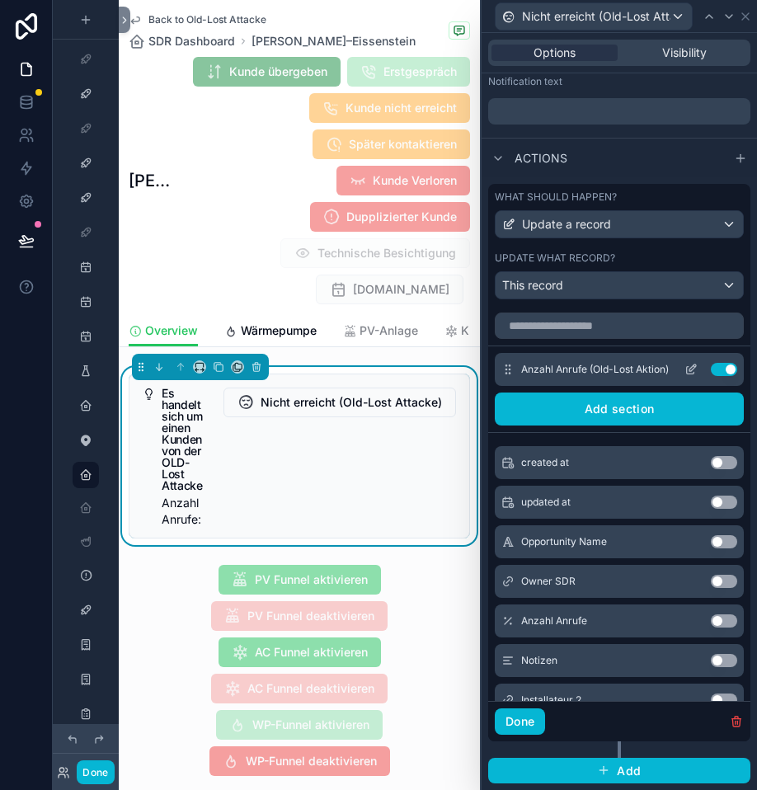
click at [692, 370] on icon at bounding box center [691, 369] width 13 height 13
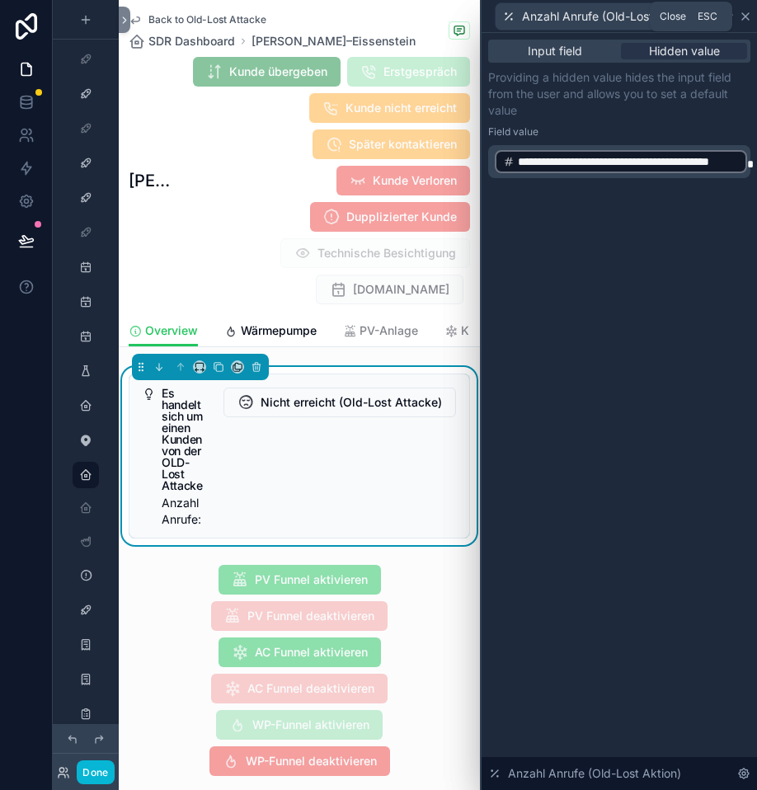
click at [744, 21] on icon at bounding box center [745, 16] width 13 height 13
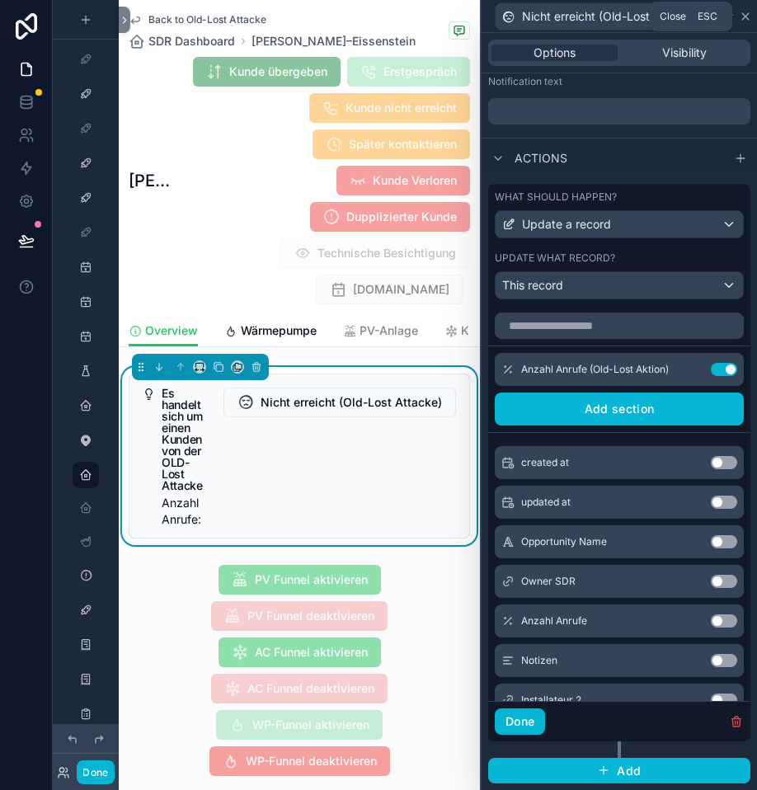
click at [744, 17] on icon at bounding box center [745, 16] width 7 height 7
